Goal: Task Accomplishment & Management: Complete application form

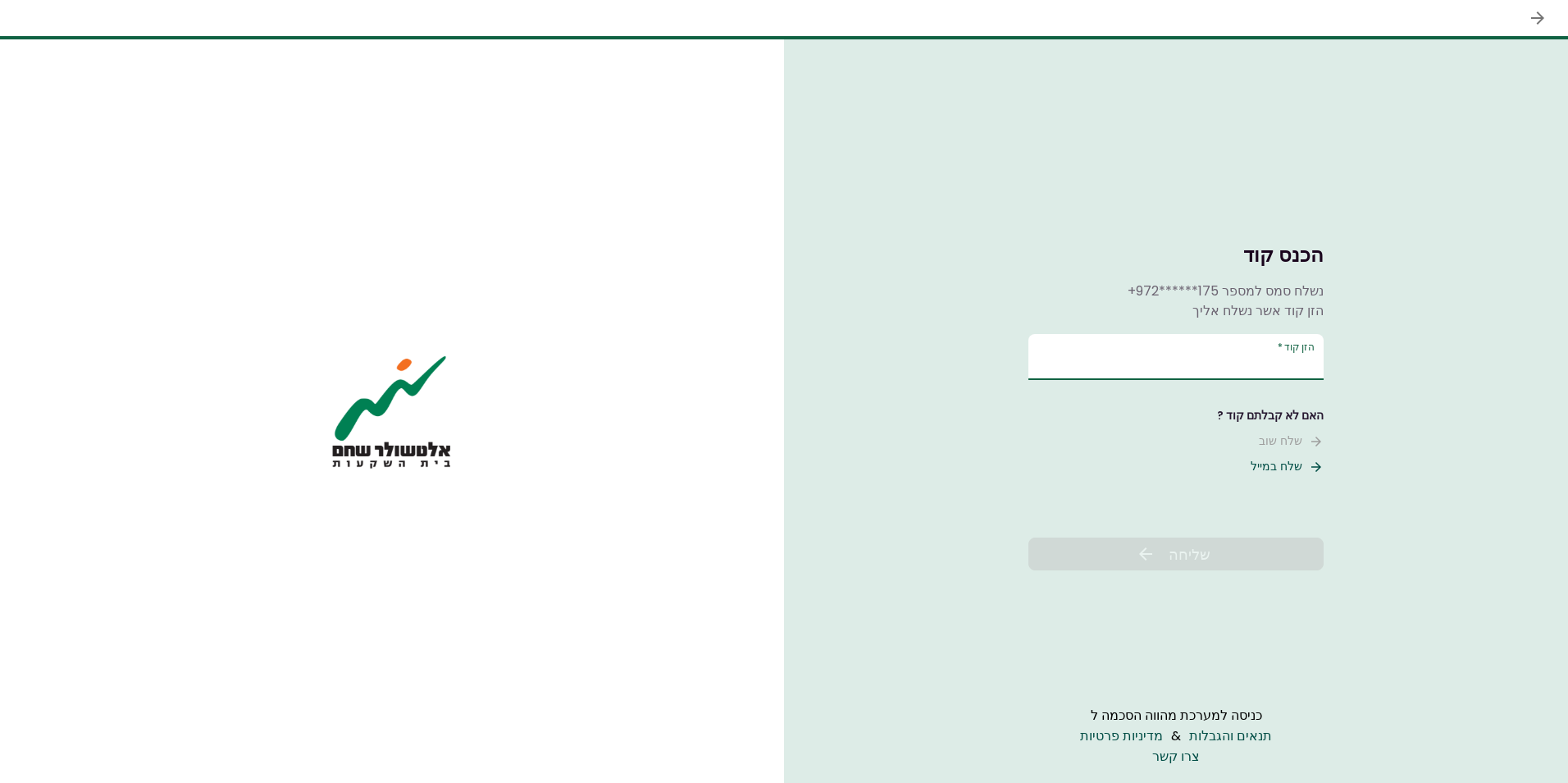
click at [1071, 371] on input "הזן קוד   *" at bounding box center [1175, 357] width 295 height 46
type input "******"
click at [1160, 567] on button "שליחה" at bounding box center [1175, 553] width 295 height 33
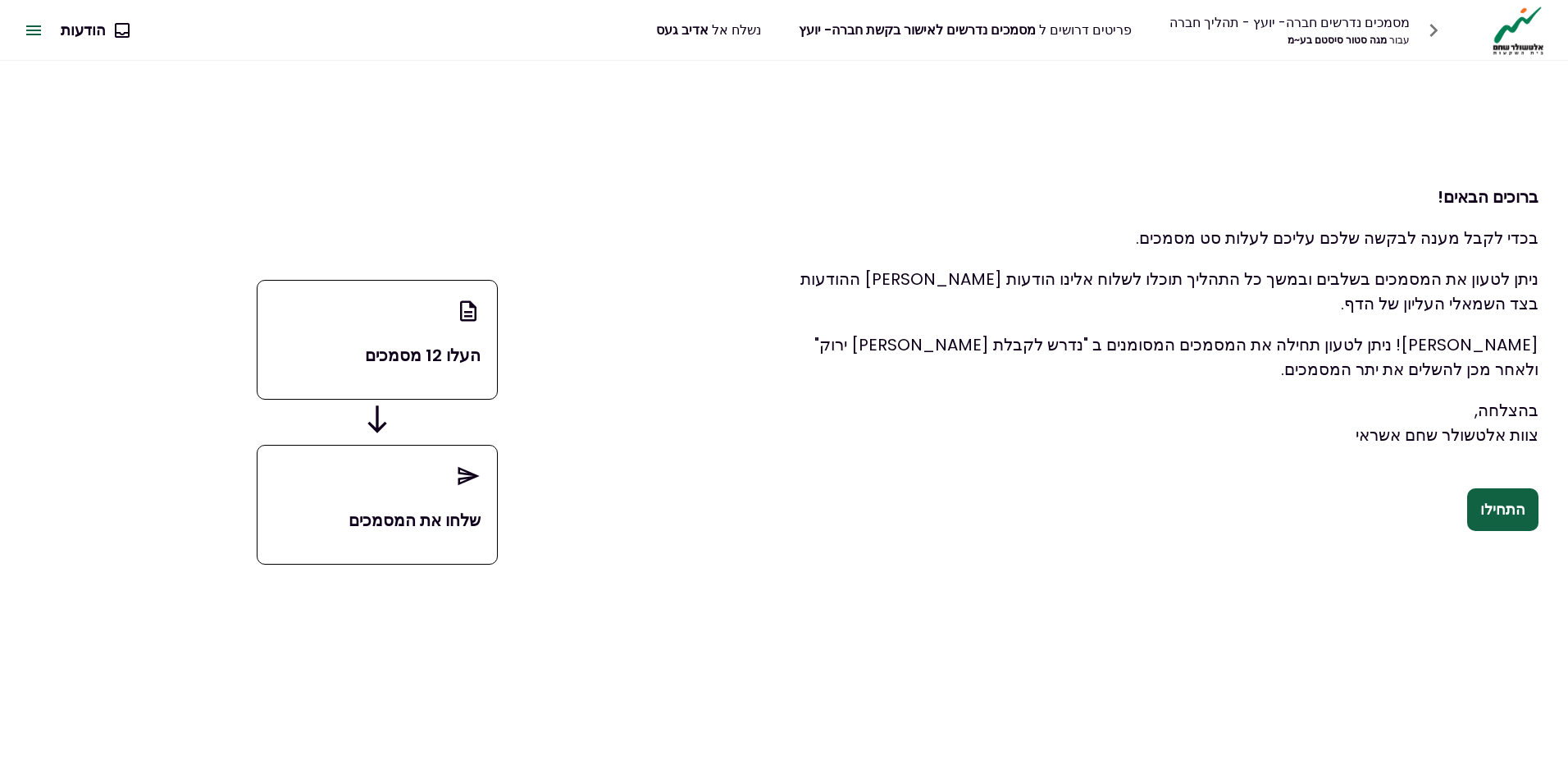
click at [356, 336] on div "העלו 12 מסמכים" at bounding box center [378, 340] width 241 height 120
click at [1502, 500] on button "התחילו" at bounding box center [1502, 509] width 71 height 42
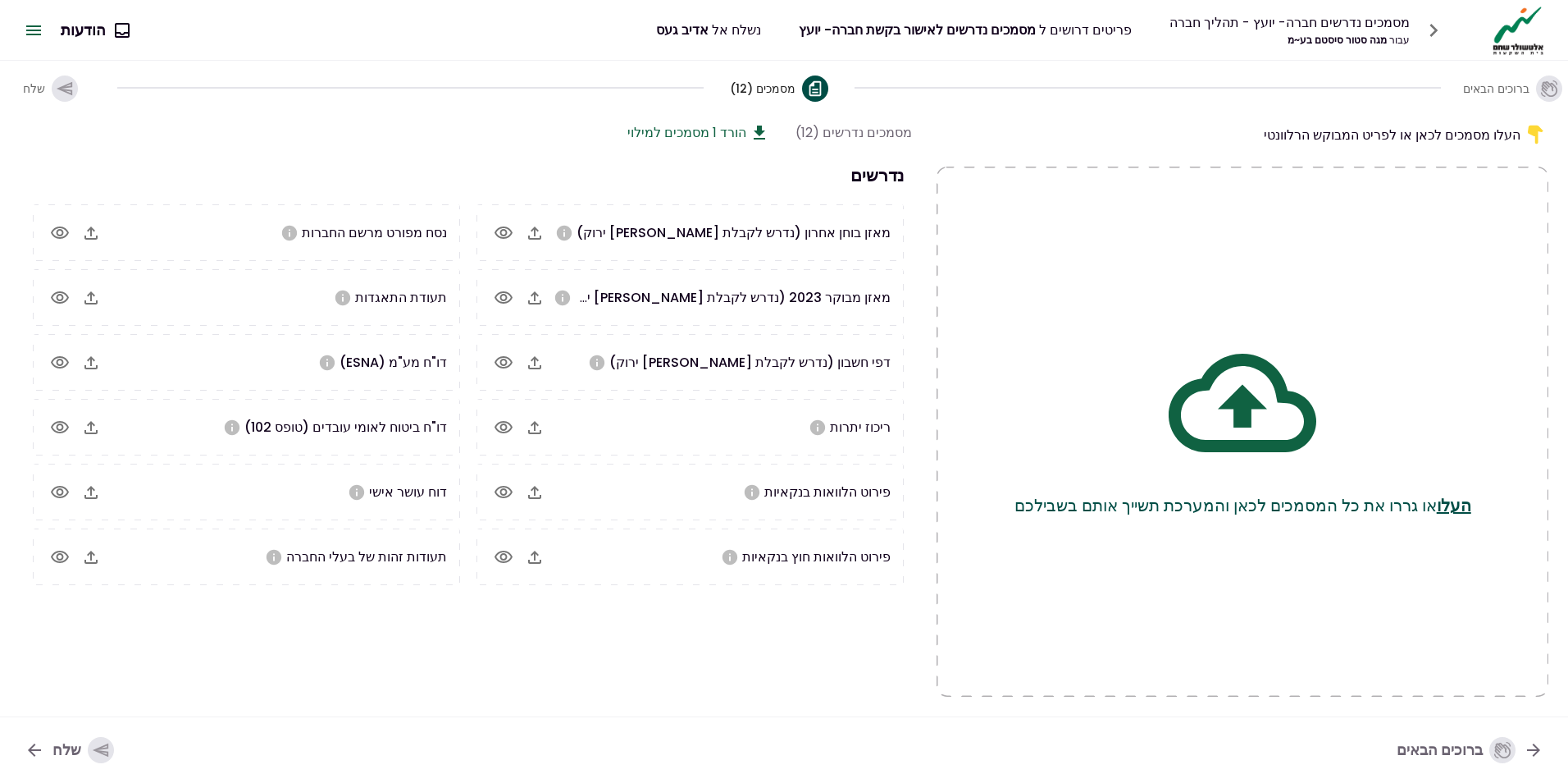
click at [536, 232] on icon "button" at bounding box center [534, 233] width 19 height 19
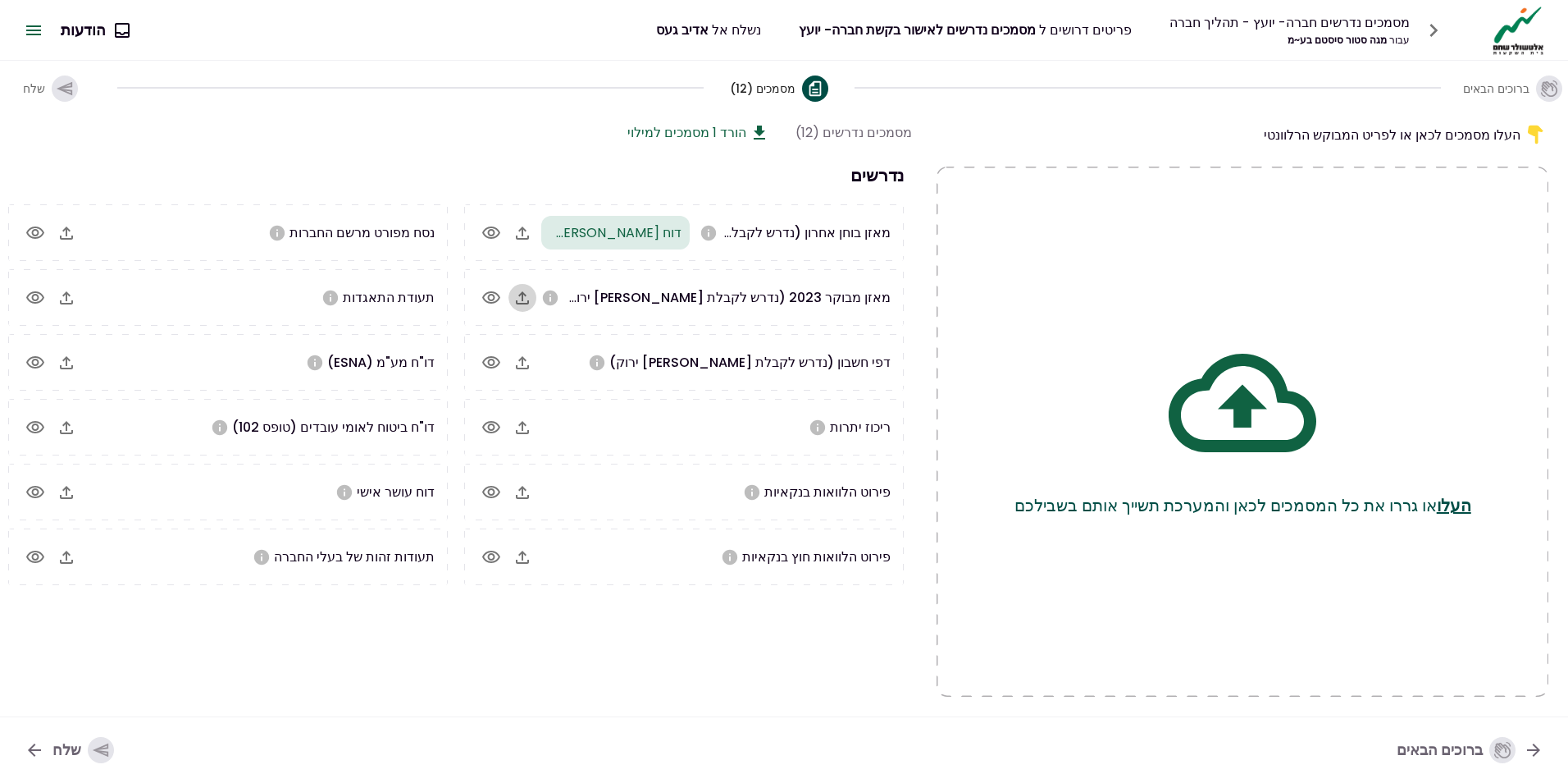
click at [526, 302] on icon "button" at bounding box center [522, 298] width 19 height 19
click at [666, 233] on span "דוח [PERSON_NAME] 2024 חתום 1.pdf" at bounding box center [565, 232] width 232 height 18
drag, startPoint x: 588, startPoint y: 237, endPoint x: 623, endPoint y: 522, distance: 287.1
click at [643, 603] on section "מסמכים נדרשים (12) הורד 1 מסמכים למילוי נדרשים מאזן בוחן אחרון (נדרש לקבלת [PER…" at bounding box center [453, 410] width 917 height 574
click at [577, 221] on div "דוח [PERSON_NAME] 2024 חתום 1.pdf" at bounding box center [641, 206] width 186 height 33
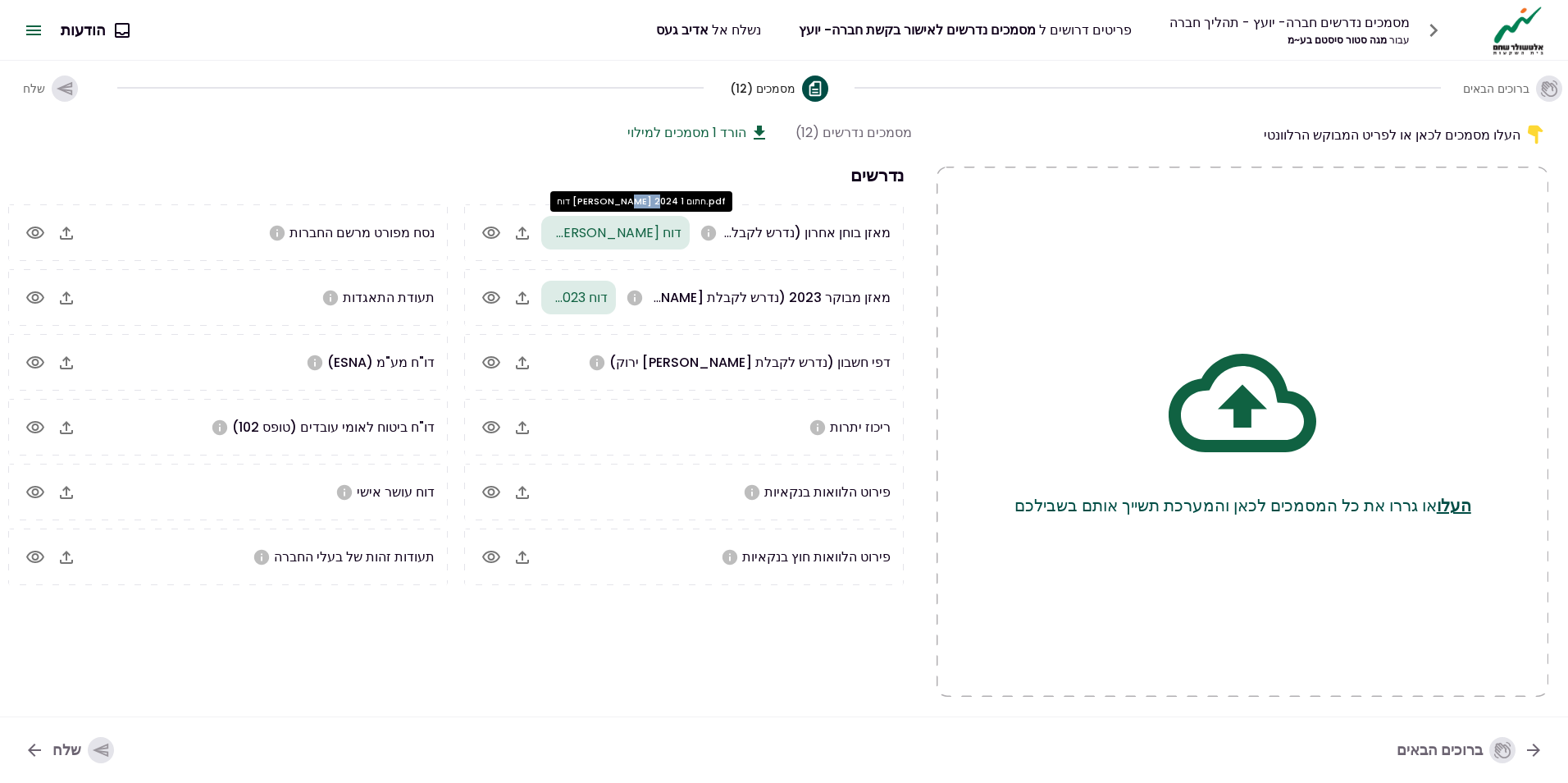
click at [577, 221] on div "דוח [PERSON_NAME] 2024 חתום 1.pdf" at bounding box center [641, 206] width 186 height 33
drag, startPoint x: 577, startPoint y: 221, endPoint x: 616, endPoint y: 241, distance: 43.8
click at [616, 241] on span "דוח [PERSON_NAME] 2024 חתום 1.pdf" at bounding box center [565, 232] width 232 height 18
click at [830, 224] on span "מאזן בוחן אחרון (נדרש לקבלת [PERSON_NAME] ירוק)" at bounding box center [733, 232] width 314 height 18
drag, startPoint x: 778, startPoint y: 237, endPoint x: 706, endPoint y: 246, distance: 72.6
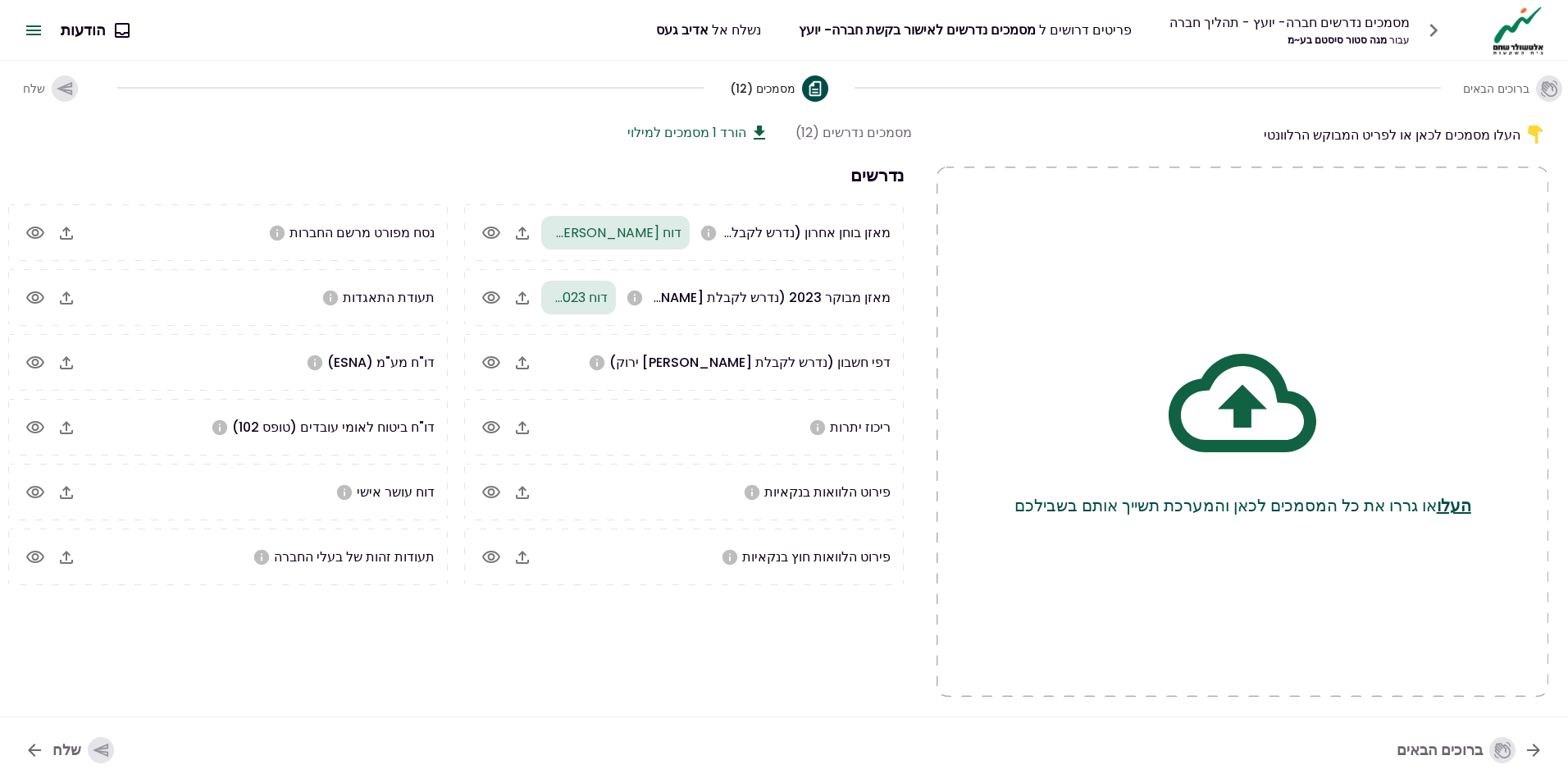
click at [777, 237] on span "מאזן בוחן אחרון (נדרש לקבלת [PERSON_NAME] ירוק)" at bounding box center [733, 232] width 314 height 18
click at [500, 234] on icon "button" at bounding box center [491, 233] width 18 height 12
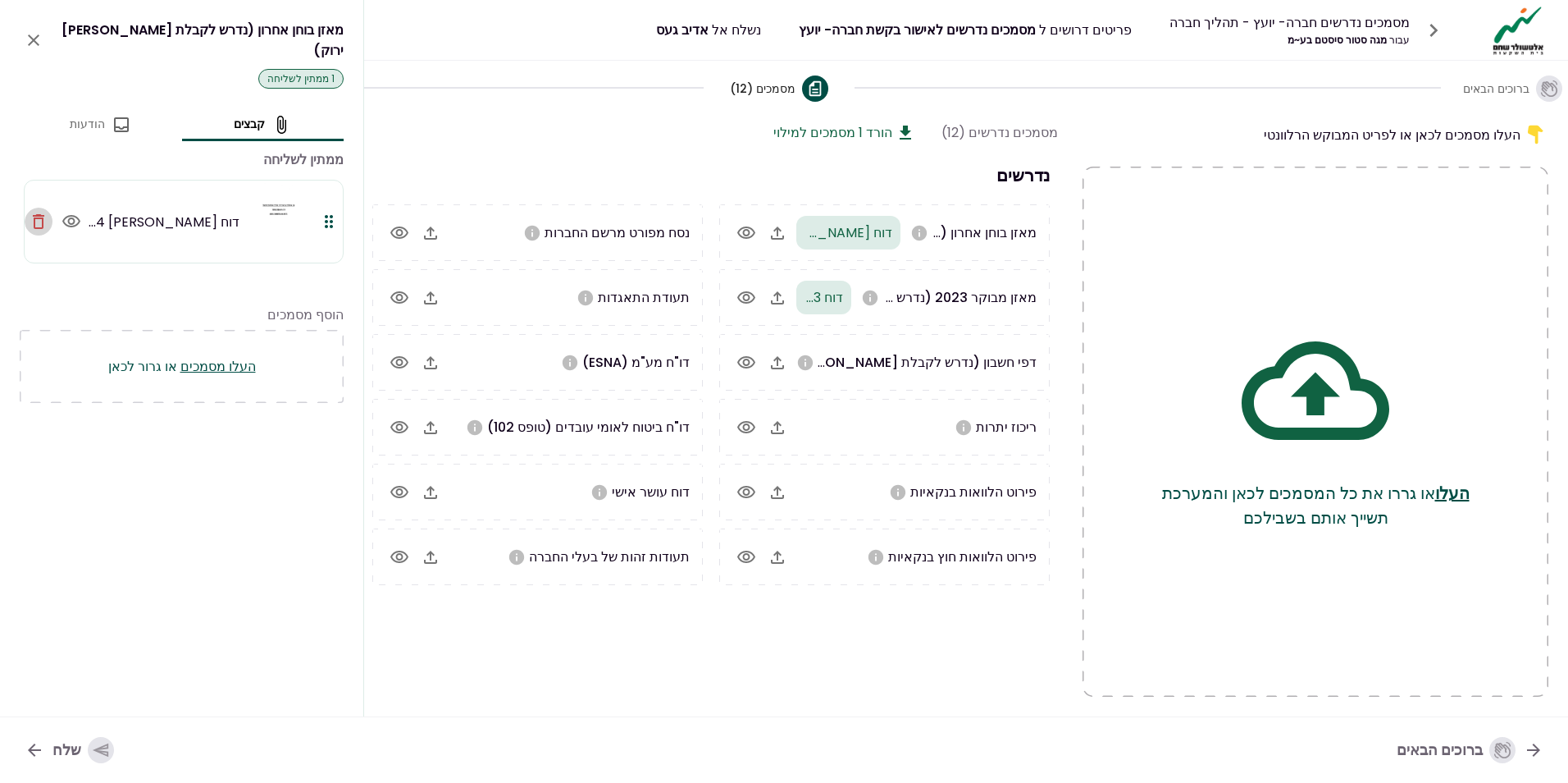
click at [33, 214] on icon "button" at bounding box center [38, 221] width 11 height 15
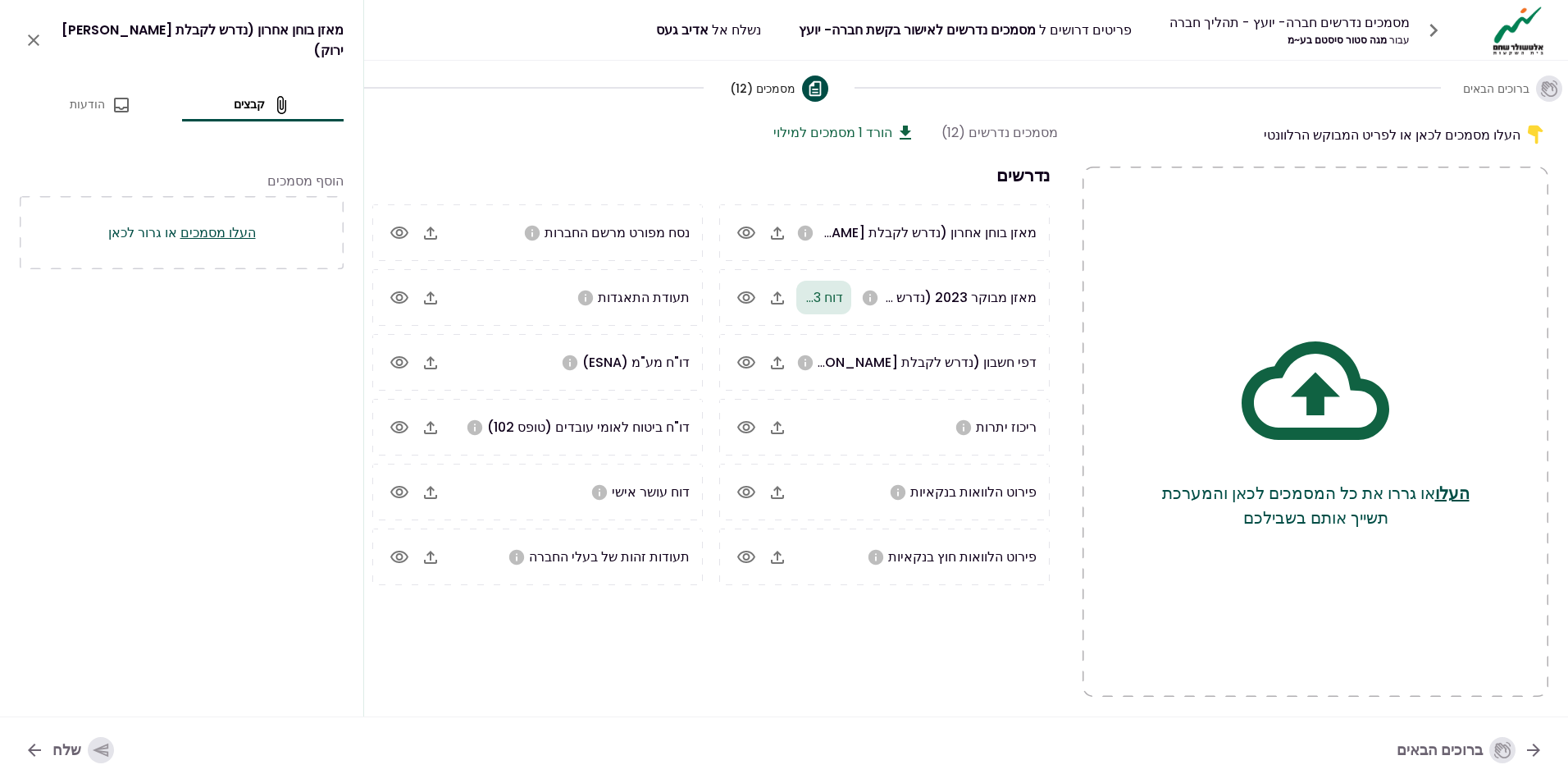
click at [748, 305] on icon "button" at bounding box center [746, 298] width 19 height 19
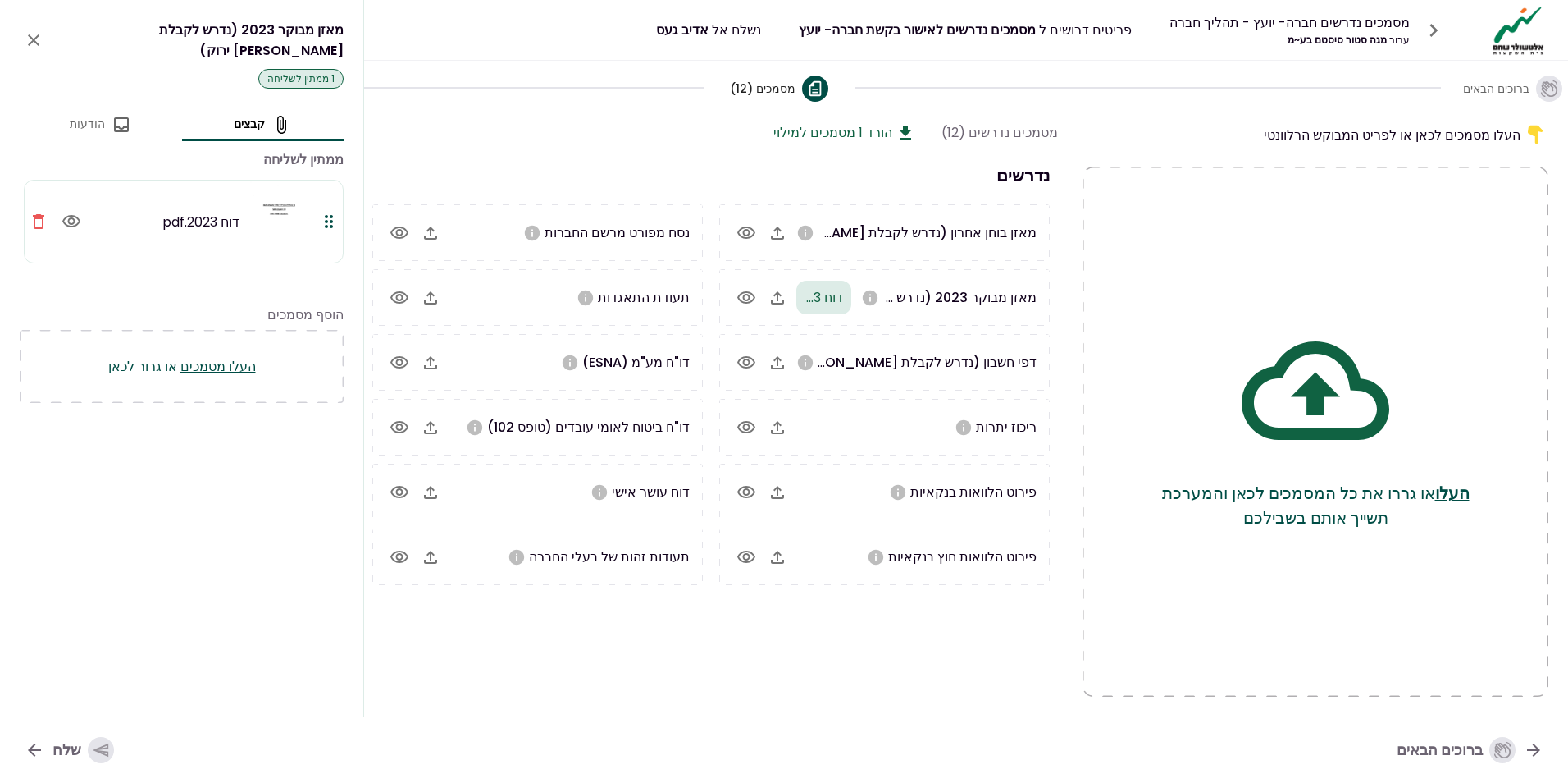
click at [42, 214] on icon "button" at bounding box center [38, 221] width 11 height 15
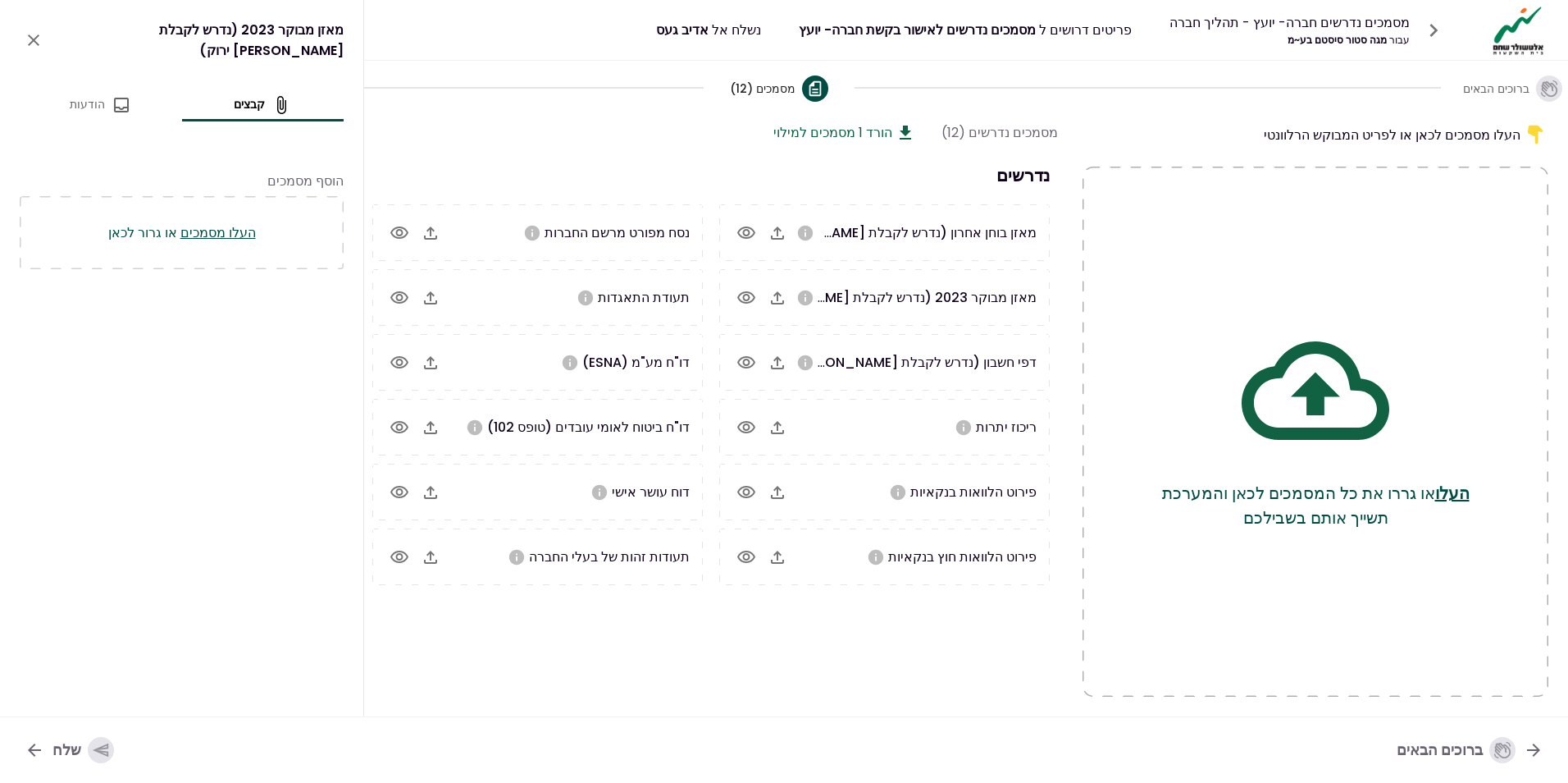
click at [784, 233] on icon "button" at bounding box center [777, 233] width 19 height 19
click at [779, 299] on icon "button" at bounding box center [777, 298] width 19 height 19
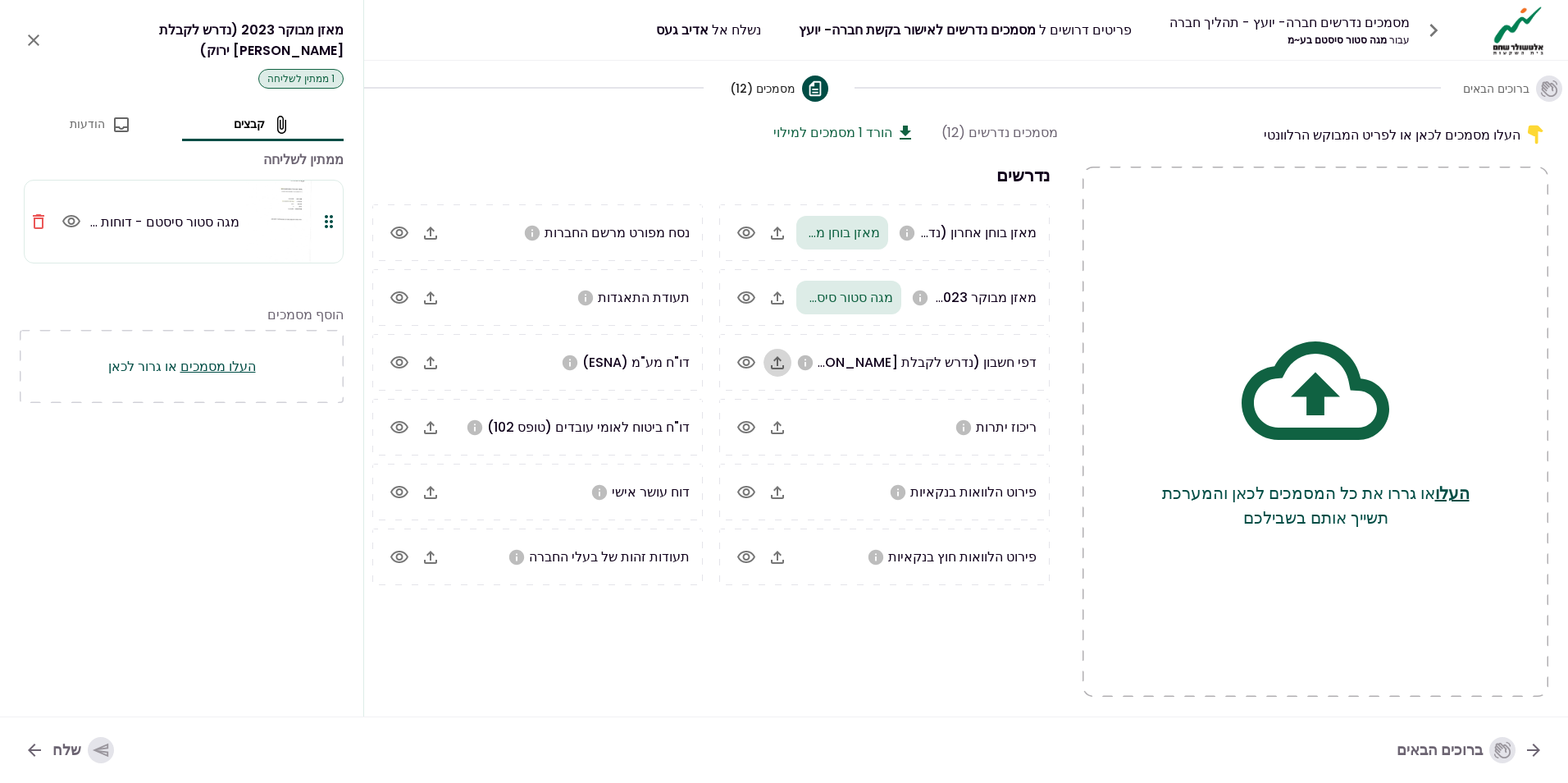
click at [783, 362] on icon "button" at bounding box center [777, 363] width 19 height 19
click at [781, 424] on icon "button" at bounding box center [777, 427] width 19 height 19
click at [431, 366] on icon "button" at bounding box center [431, 363] width 19 height 19
click at [433, 360] on icon "button" at bounding box center [431, 362] width 13 height 13
click at [428, 366] on icon "button" at bounding box center [431, 363] width 19 height 19
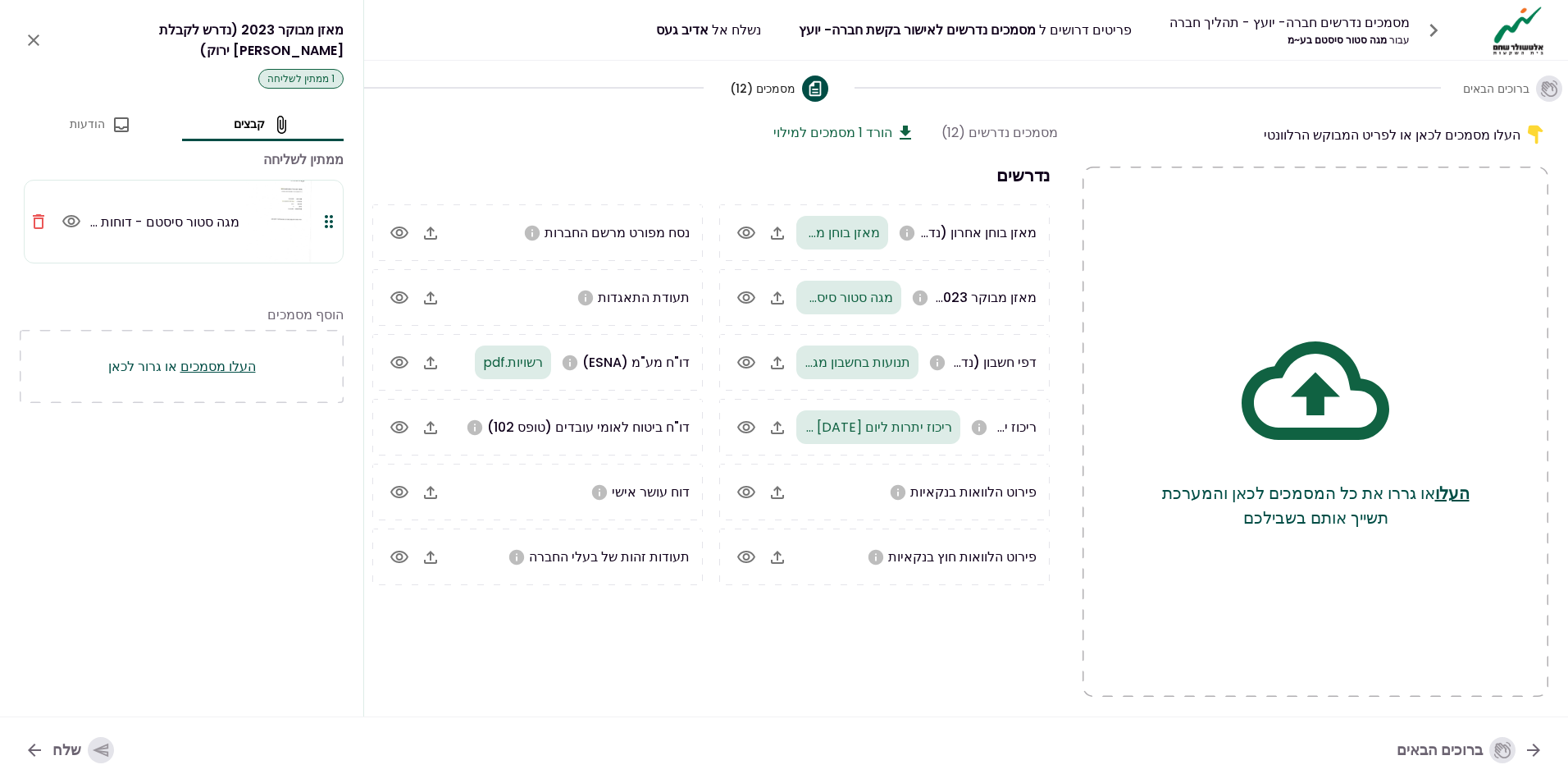
click at [432, 420] on icon "button" at bounding box center [431, 427] width 19 height 19
click at [421, 240] on icon "button" at bounding box center [431, 233] width 19 height 19
click at [92, 752] on icon "button" at bounding box center [100, 750] width 18 height 18
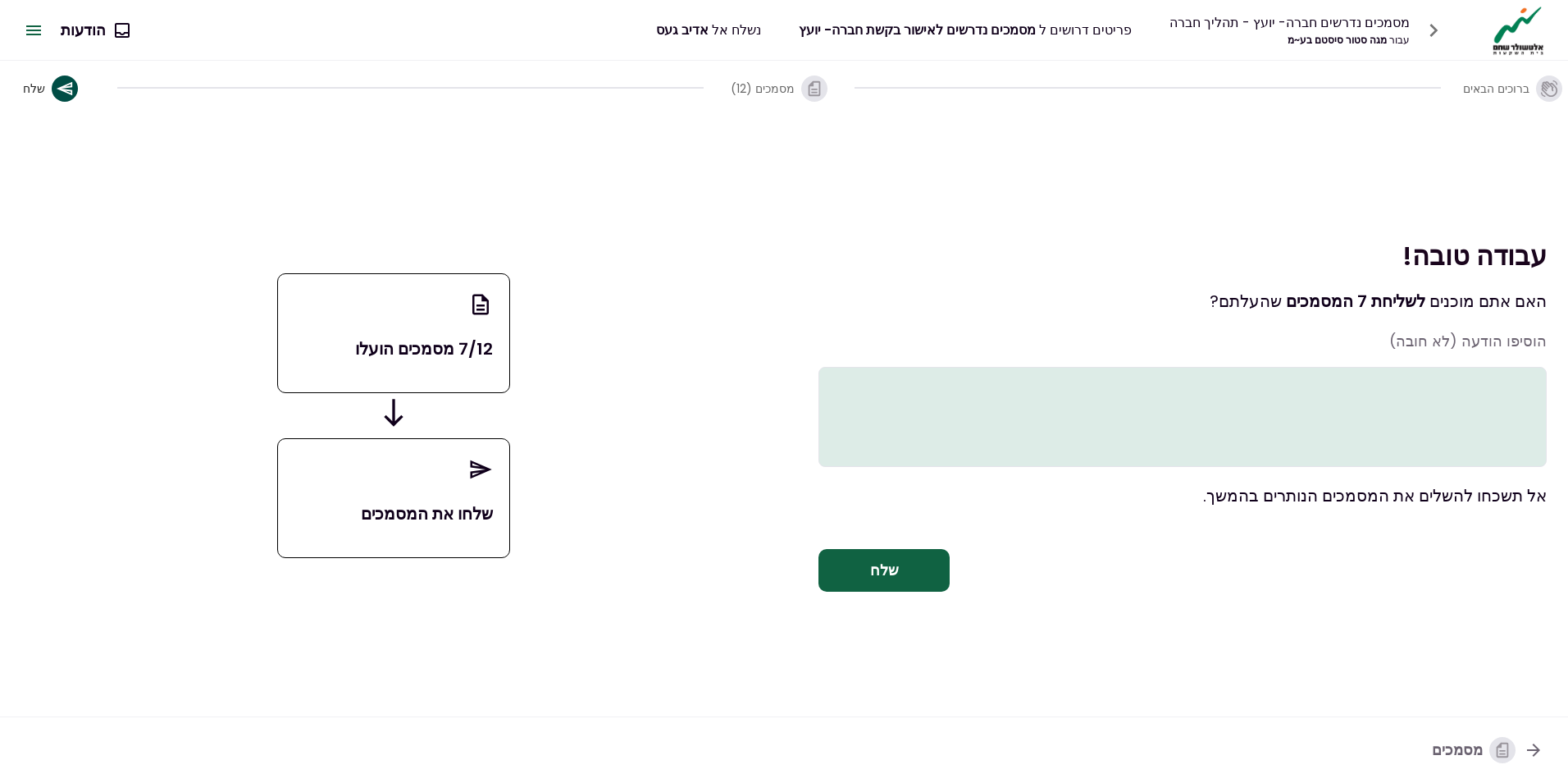
click at [865, 592] on button "שלח" at bounding box center [884, 570] width 131 height 42
